Goal: Communication & Community: Ask a question

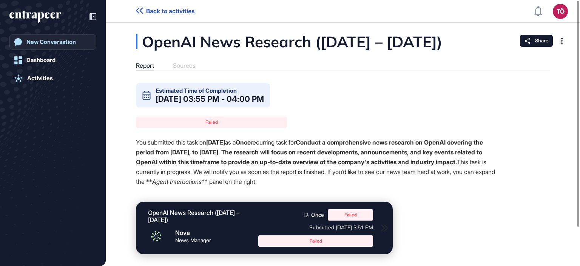
click at [47, 41] on div "New Conversation" at bounding box center [51, 42] width 50 height 7
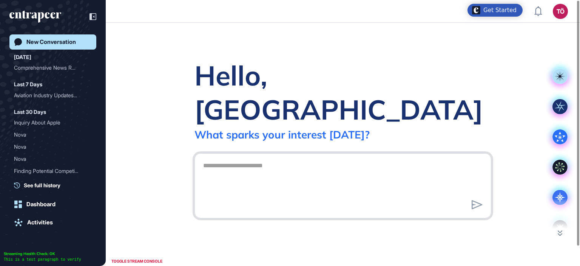
click at [215, 158] on textarea at bounding box center [343, 184] width 289 height 53
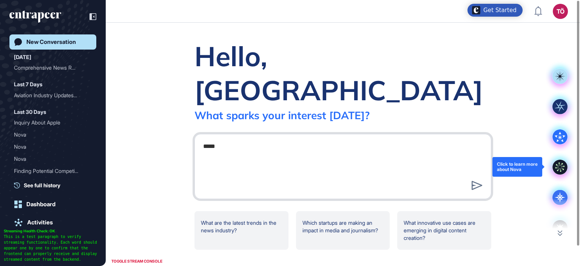
type textarea "*****"
click at [560, 165] on icon at bounding box center [560, 166] width 15 height 15
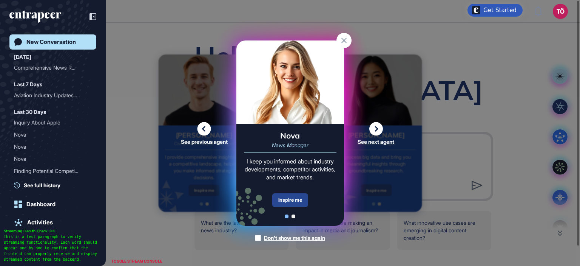
click at [295, 198] on div "Inspire me" at bounding box center [290, 200] width 36 height 14
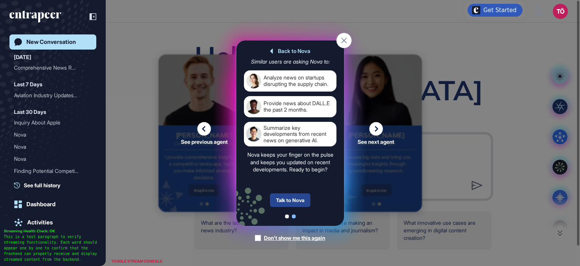
click at [294, 200] on div "Talk to Nova" at bounding box center [290, 200] width 40 height 14
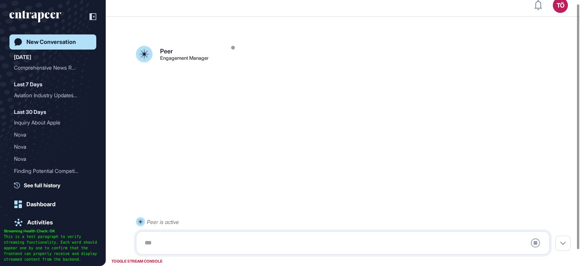
scroll to position [21, 0]
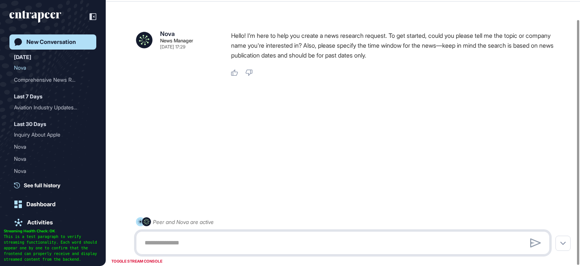
click at [213, 246] on textarea at bounding box center [343, 242] width 406 height 15
click at [221, 237] on textarea at bounding box center [343, 242] width 406 height 15
paste textarea "**********"
drag, startPoint x: 242, startPoint y: 240, endPoint x: 32, endPoint y: 238, distance: 209.7
click at [32, 238] on div "**********" at bounding box center [290, 122] width 580 height 287
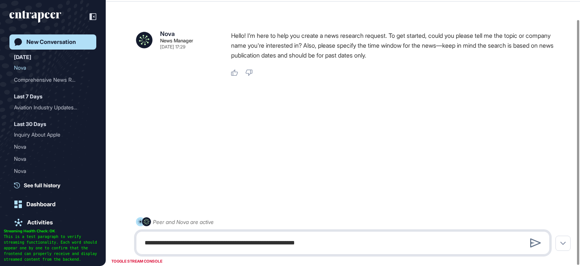
type textarea "**********"
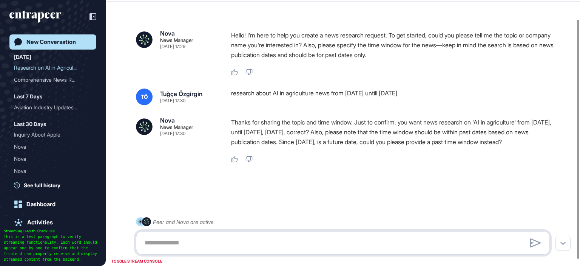
click at [271, 240] on textarea at bounding box center [343, 242] width 406 height 15
type textarea "***"
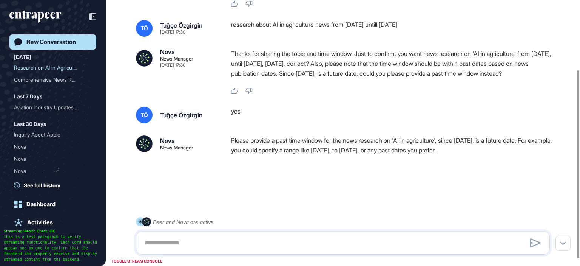
scroll to position [107, 0]
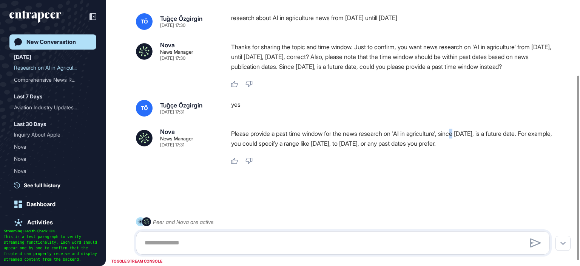
click at [467, 130] on p "Please provide a past time window for the news research on 'AI in agriculture',…" at bounding box center [393, 138] width 325 height 20
click at [469, 130] on p "Please provide a past time window for the news research on 'AI in agriculture',…" at bounding box center [393, 138] width 325 height 20
drag, startPoint x: 472, startPoint y: 131, endPoint x: 517, endPoint y: 127, distance: 45.9
click at [517, 128] on p "Please provide a past time window for the news research on 'AI in agriculture',…" at bounding box center [393, 138] width 325 height 20
copy p "August 19, 2025,"
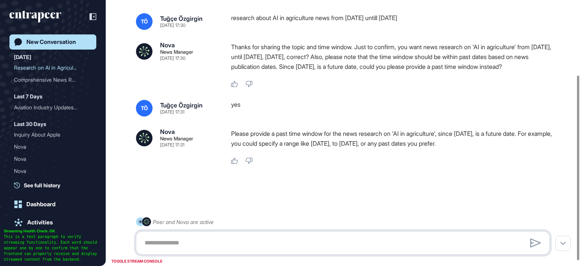
click at [229, 241] on textarea at bounding box center [343, 242] width 406 height 15
paste textarea "**********"
drag, startPoint x: 314, startPoint y: 42, endPoint x: 371, endPoint y: 42, distance: 56.7
click at [371, 42] on p "Thanks for sharing the topic and time window. Just to confirm, you want news re…" at bounding box center [393, 56] width 325 height 29
copy p "September 24, 2025"
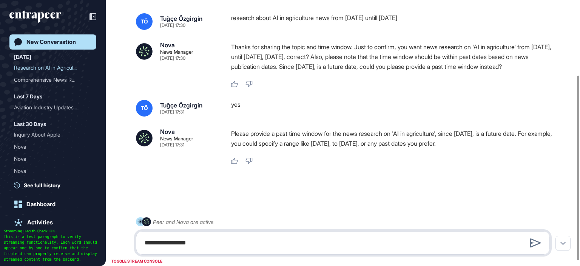
click at [264, 245] on textarea "**********" at bounding box center [343, 242] width 406 height 15
paste textarea "**********"
type textarea "**********"
click at [540, 241] on icon at bounding box center [536, 242] width 11 height 9
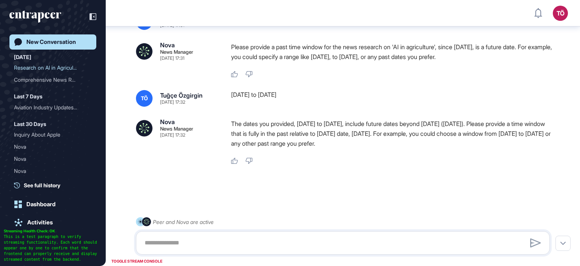
scroll to position [205, 0]
drag, startPoint x: 233, startPoint y: 123, endPoint x: 252, endPoint y: 124, distance: 18.9
click at [252, 124] on p "The dates you provided, August 19, 2025 to September 24, 2025, include future d…" at bounding box center [393, 133] width 325 height 29
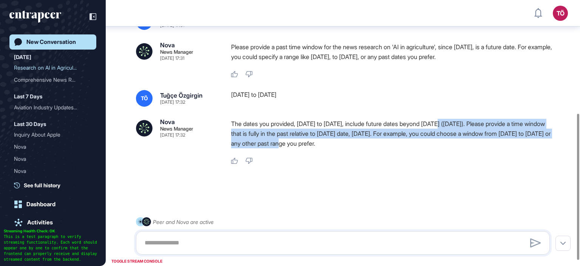
drag, startPoint x: 452, startPoint y: 121, endPoint x: 332, endPoint y: 142, distance: 121.7
click at [332, 142] on p "The dates you provided, August 19, 2025 to September 24, 2025, include future d…" at bounding box center [393, 133] width 325 height 29
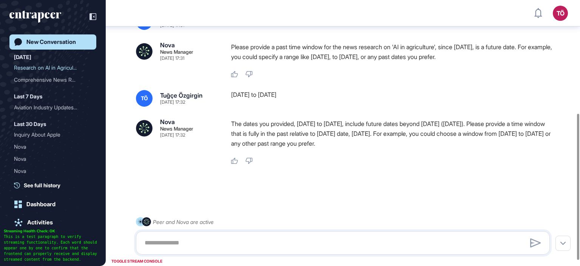
click at [317, 178] on div "Nova News Manager Sep 24, 2025 17:29 Hello! I’m here to help you create a news …" at bounding box center [343, 42] width 475 height 403
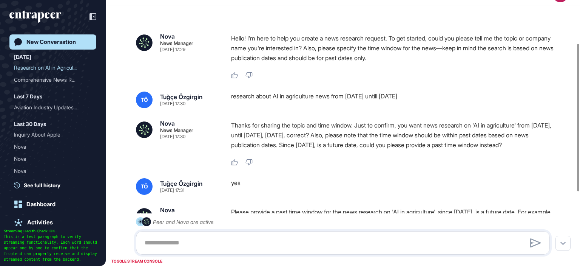
scroll to position [0, 0]
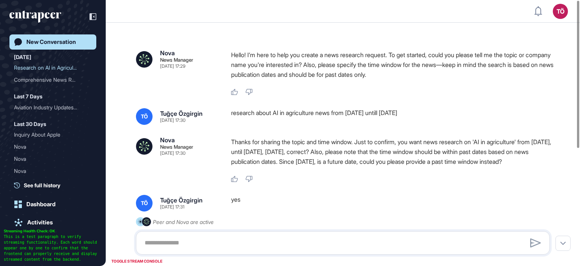
drag, startPoint x: 419, startPoint y: 113, endPoint x: 231, endPoint y: 114, distance: 188.2
click at [231, 114] on div "research about AI in agriculture news from 19.08.2025 untill today" at bounding box center [393, 116] width 325 height 17
copy div "research about AI in agriculture news from 19.08.2025 untill today"
click at [42, 39] on div "New Conversation" at bounding box center [51, 42] width 50 height 7
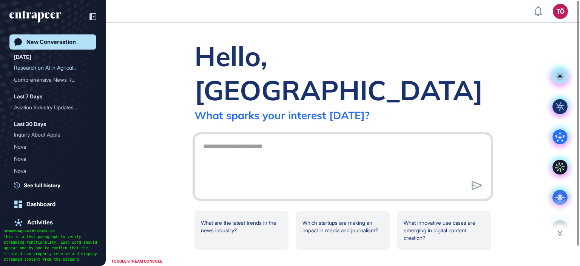
click at [277, 140] on textarea at bounding box center [343, 165] width 289 height 53
click at [563, 168] on icon at bounding box center [560, 166] width 15 height 15
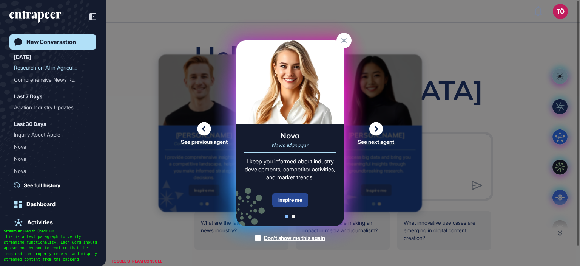
click at [299, 200] on div "Inspire me" at bounding box center [290, 200] width 36 height 14
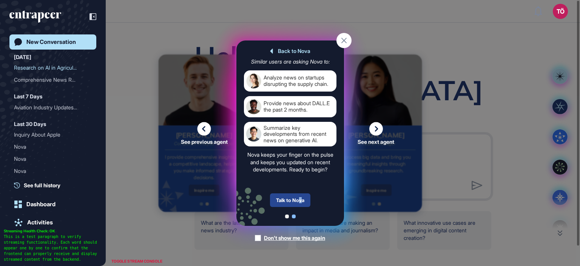
click at [300, 198] on div "Talk to Nova" at bounding box center [290, 200] width 40 height 14
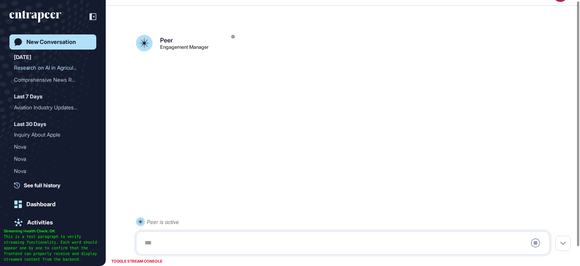
scroll to position [21, 0]
click at [175, 243] on div at bounding box center [343, 242] width 406 height 15
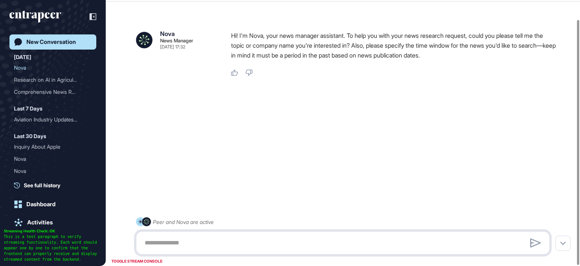
click at [178, 245] on textarea at bounding box center [343, 242] width 406 height 15
paste textarea "**********"
drag, startPoint x: 337, startPoint y: 244, endPoint x: 316, endPoint y: 246, distance: 21.2
click at [316, 246] on textarea "**********" at bounding box center [343, 242] width 406 height 15
type textarea "**********"
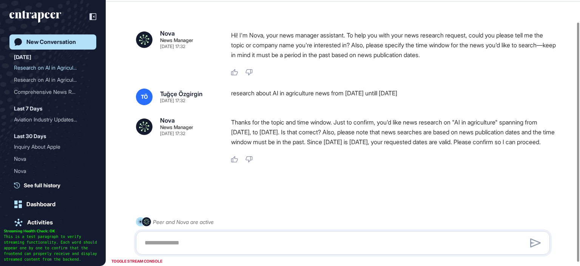
scroll to position [28, 0]
click at [316, 246] on textarea at bounding box center [343, 242] width 406 height 15
type textarea "***"
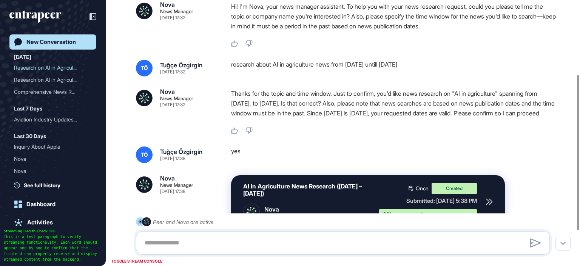
scroll to position [15, 0]
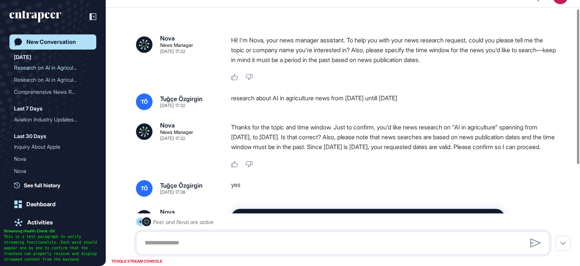
drag, startPoint x: 434, startPoint y: 96, endPoint x: 274, endPoint y: 99, distance: 159.5
click at [275, 99] on div "research about AI in agriculture news from 19.08.2025 untill 19.09.2025" at bounding box center [393, 101] width 325 height 17
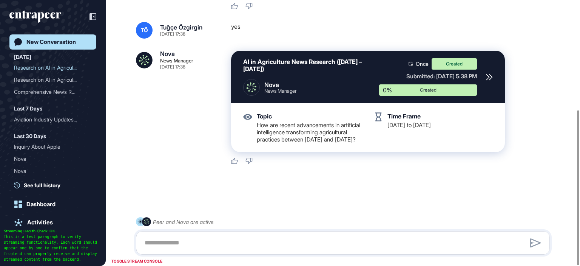
click at [490, 74] on icon at bounding box center [489, 77] width 7 height 7
click at [487, 74] on icon at bounding box center [489, 77] width 7 height 7
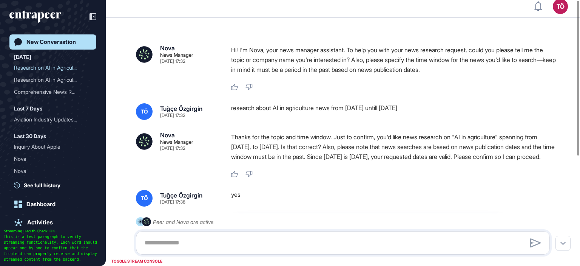
scroll to position [0, 0]
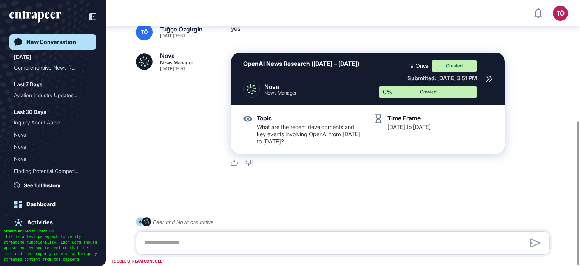
scroll to position [224, 0]
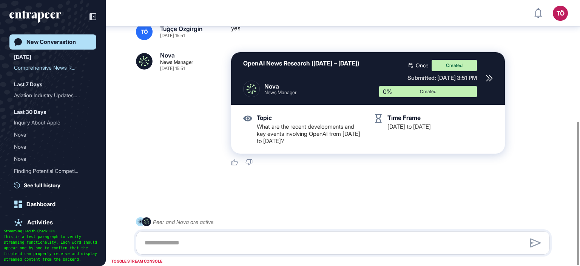
click at [490, 79] on icon at bounding box center [489, 78] width 7 height 7
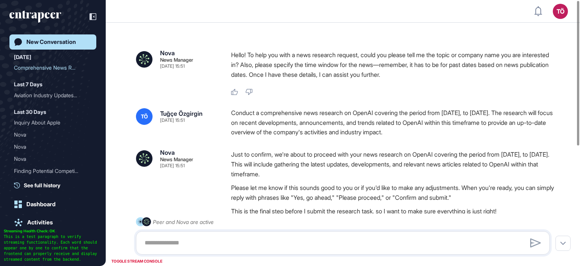
scroll to position [0, 0]
drag, startPoint x: 497, startPoint y: 131, endPoint x: 224, endPoint y: 116, distance: 274.0
click at [224, 116] on div "TÖ Tuğçe Özgirgin Sep 24, 2025 15:51 Conduct a comprehensive news research on O…" at bounding box center [343, 122] width 414 height 29
click at [306, 123] on div "Conduct a comprehensive news research on OpenAI covering the period from July 2…" at bounding box center [393, 122] width 325 height 29
drag, startPoint x: 231, startPoint y: 108, endPoint x: 497, endPoint y: 133, distance: 267.1
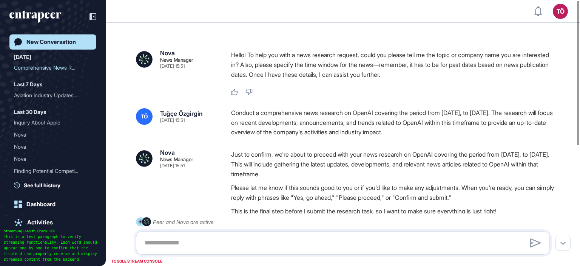
click at [497, 133] on div "TÖ Tuğçe Özgirgin Sep 24, 2025 15:51 Conduct a comprehensive news research on O…" at bounding box center [343, 122] width 414 height 29
copy div "Conduct a comprehensive news research on OpenAI covering the period from July 2…"
click at [89, 16] on div at bounding box center [89, 16] width 14 height 14
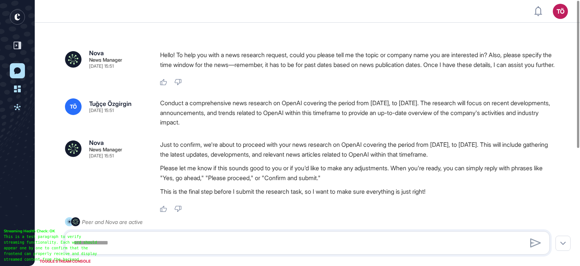
click at [14, 15] on icon "entrapeer-logo" at bounding box center [15, 18] width 14 height 19
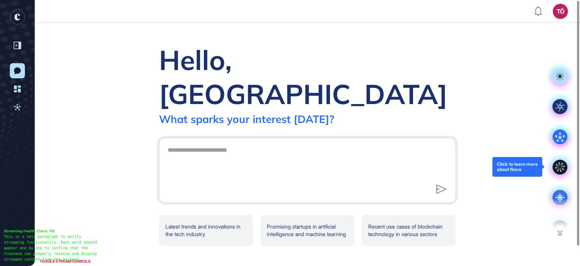
click at [557, 163] on icon at bounding box center [560, 166] width 15 height 15
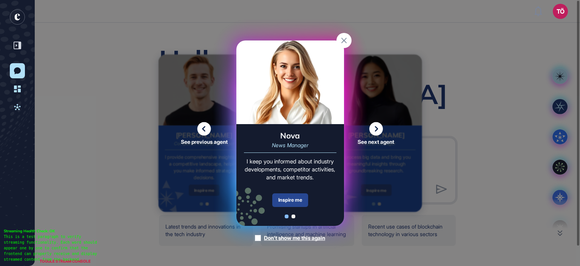
click at [293, 197] on div "Inspire me" at bounding box center [290, 200] width 36 height 14
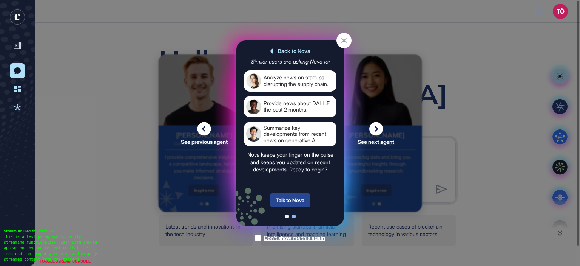
click at [284, 200] on div "Talk to Nova" at bounding box center [290, 200] width 40 height 14
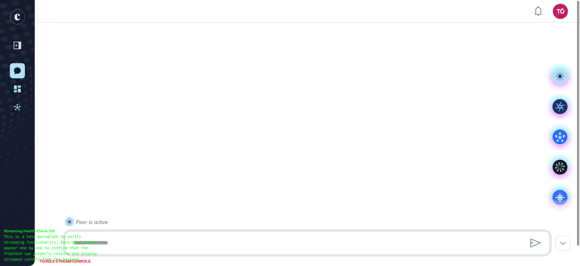
click at [217, 240] on textarea at bounding box center [307, 242] width 477 height 15
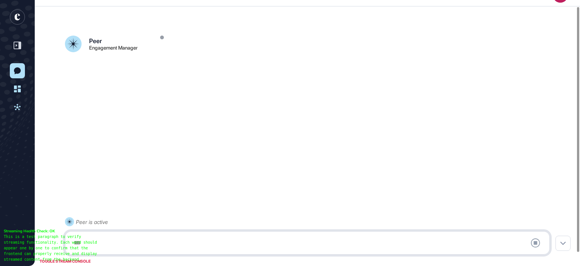
scroll to position [21, 0]
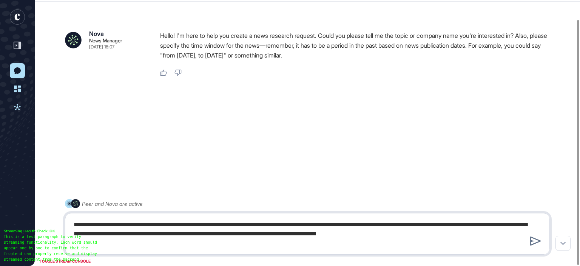
type textarea "**********"
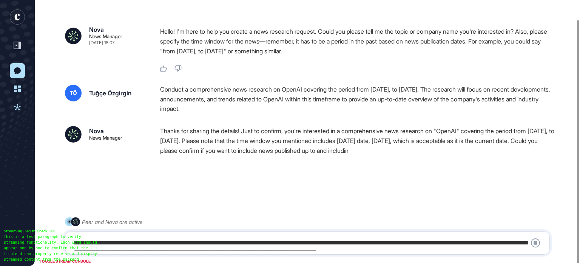
scroll to position [24, 0]
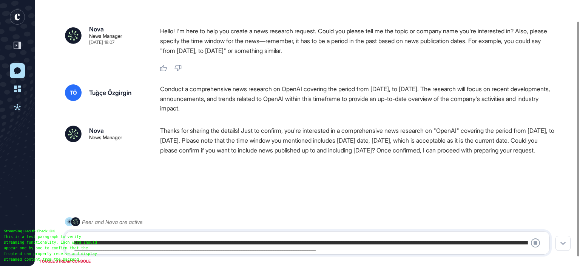
drag, startPoint x: 216, startPoint y: 238, endPoint x: 218, endPoint y: 243, distance: 4.8
click at [218, 243] on div "**********" at bounding box center [307, 242] width 477 height 15
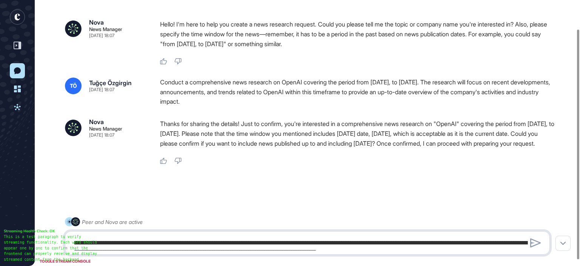
click at [219, 244] on textarea "**********" at bounding box center [307, 242] width 477 height 15
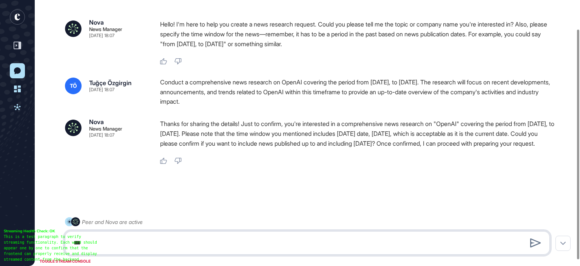
type textarea "***"
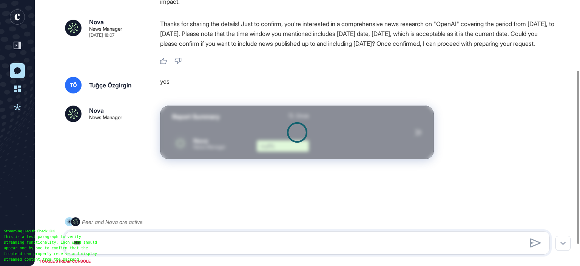
scroll to position [141, 0]
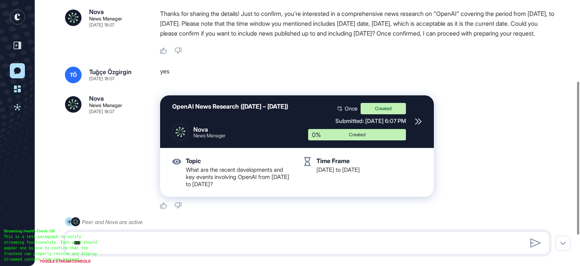
click at [417, 125] on icon at bounding box center [418, 121] width 7 height 7
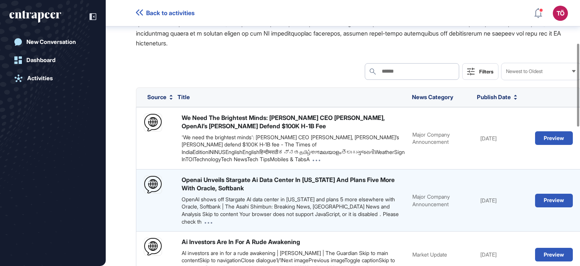
scroll to position [155, 0]
